Goal: Transaction & Acquisition: Download file/media

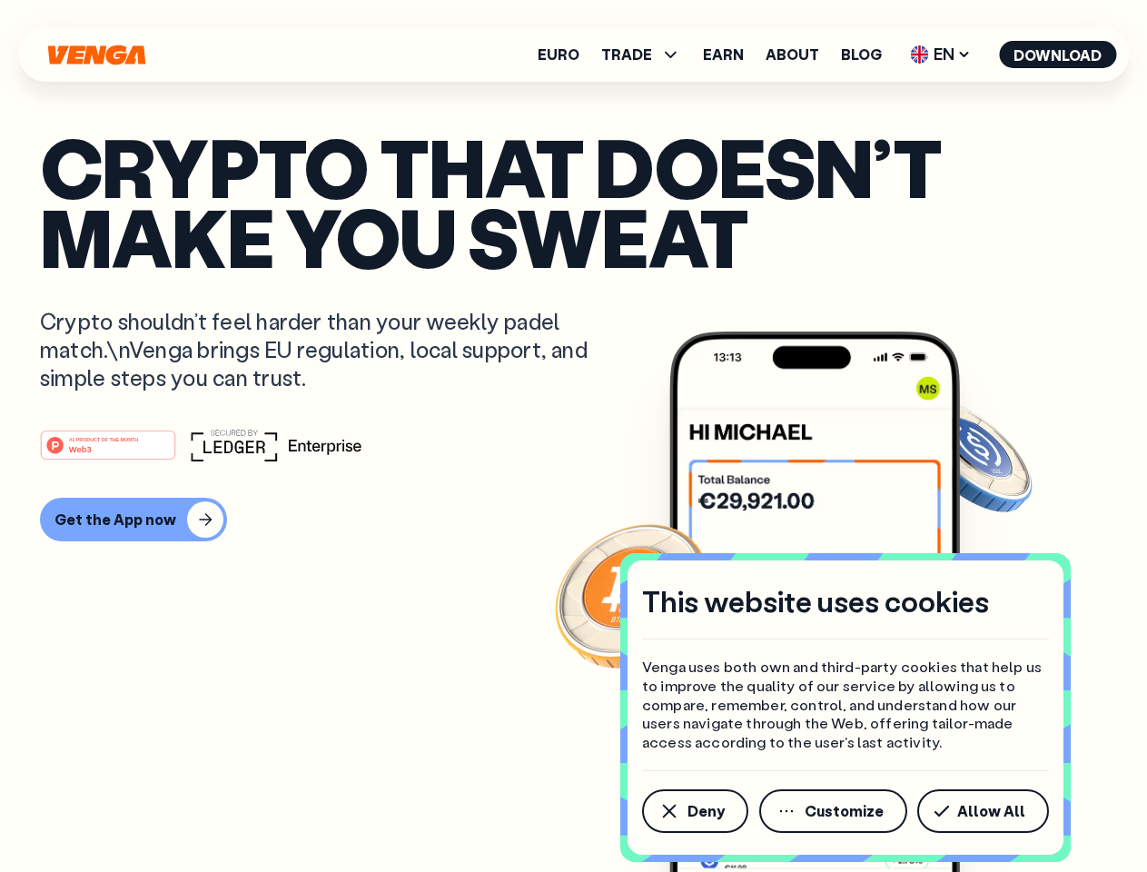
click at [573, 436] on div "#1 PRODUCT OF THE MONTH Web3" at bounding box center [573, 445] width 1067 height 33
click at [694, 811] on span "Deny" at bounding box center [706, 811] width 37 height 15
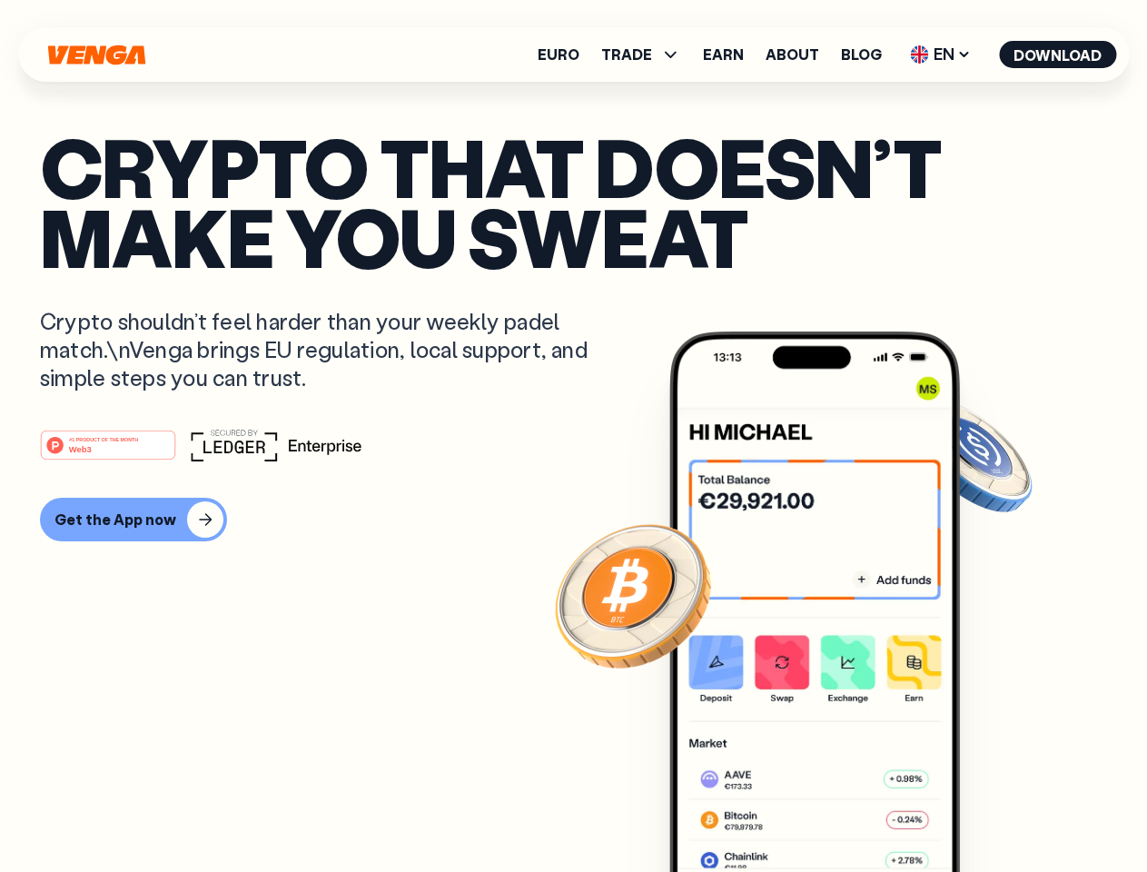
click at [835, 811] on img at bounding box center [814, 636] width 291 height 609
click at [987, 811] on article "Crypto that doesn’t make you sweat Crypto shouldn’t feel harder than your weekl…" at bounding box center [573, 472] width 1067 height 681
click at [647, 55] on span "TRADE" at bounding box center [626, 54] width 51 height 15
click at [941, 55] on span "EN" at bounding box center [941, 54] width 74 height 29
click at [1058, 55] on button "Download" at bounding box center [1057, 54] width 117 height 27
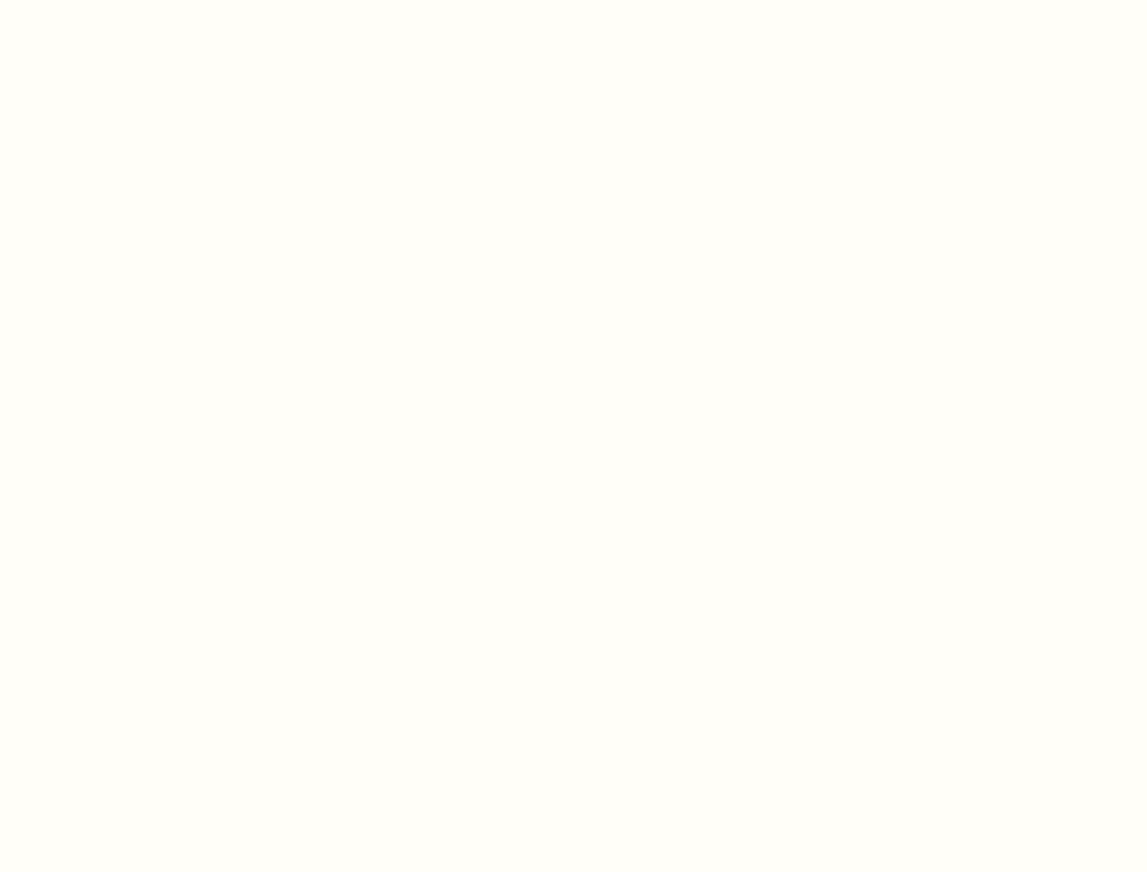
click at [131, 0] on html "This website uses cookies Venga uses both own and third-party cookies that help…" at bounding box center [573, 0] width 1147 height 0
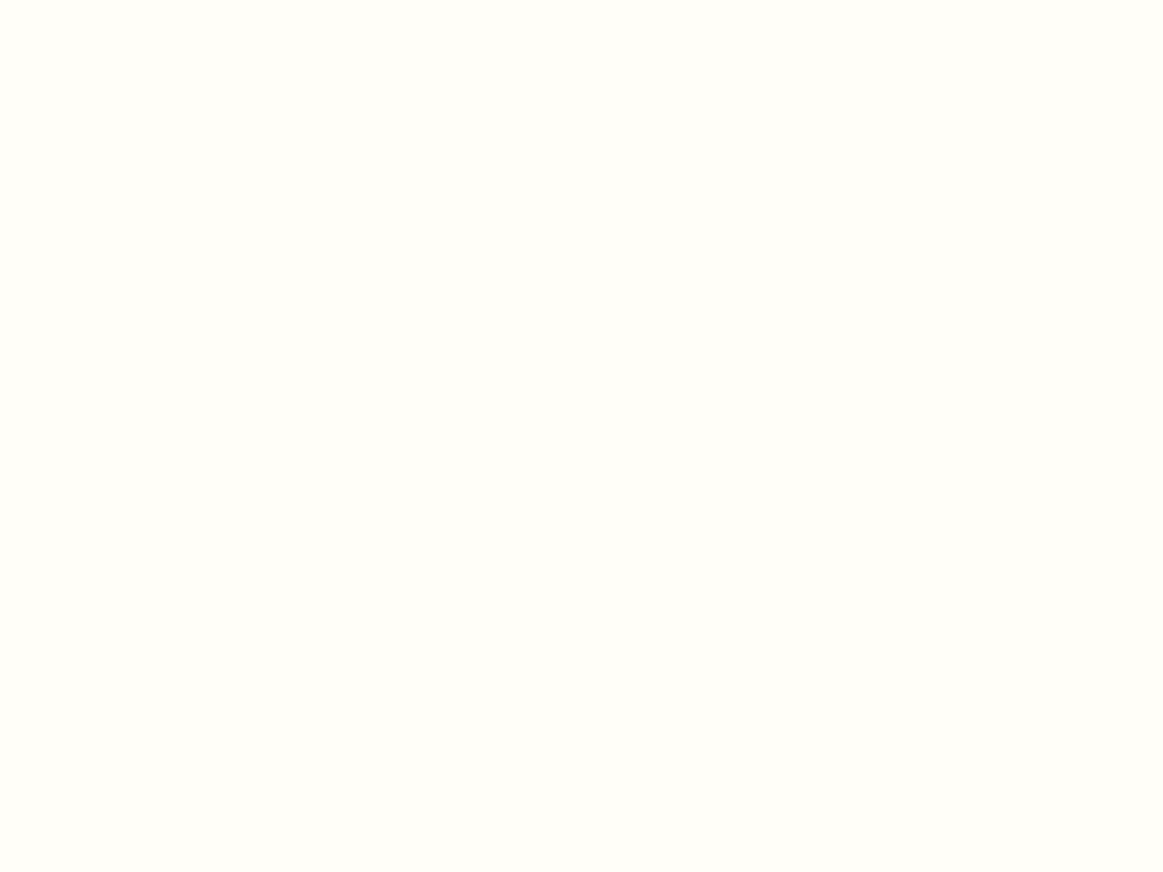
click at [111, 0] on html "This website uses cookies Venga uses both own and third-party cookies that help…" at bounding box center [581, 0] width 1163 height 0
